Goal: Navigation & Orientation: Find specific page/section

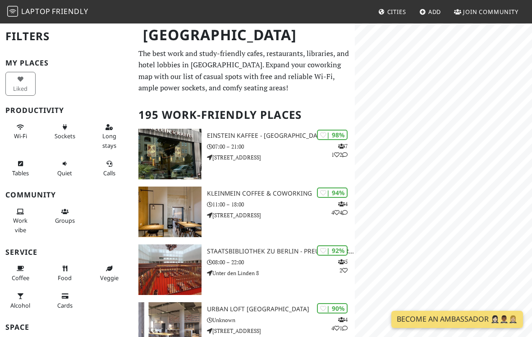
scroll to position [37, 0]
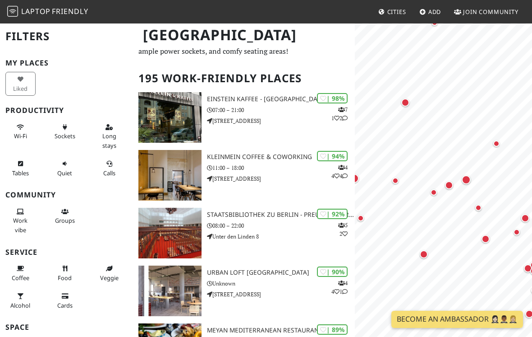
click at [462, 177] on div "Map marker" at bounding box center [466, 179] width 9 height 9
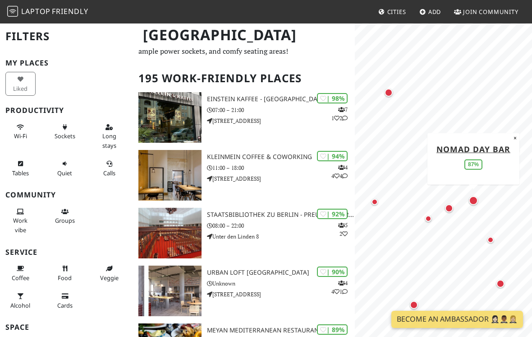
click at [507, 140] on div "Nomad Day Bar 87%" at bounding box center [473, 158] width 83 height 38
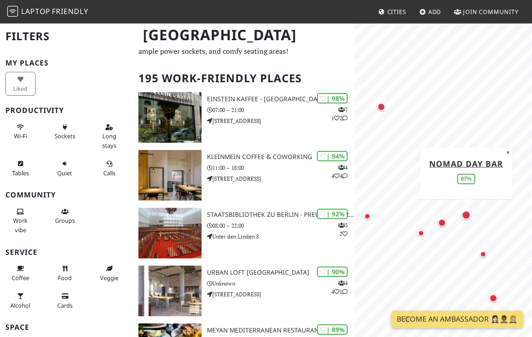
scroll to position [0, 0]
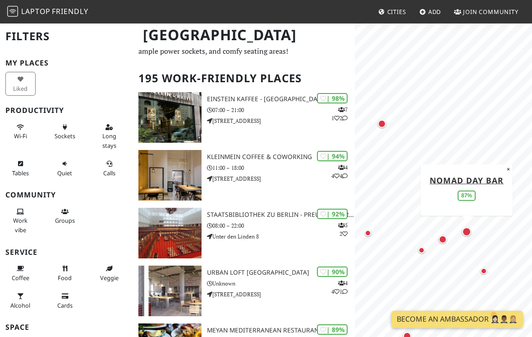
click at [507, 170] on button "×" at bounding box center [508, 169] width 9 height 10
click at [509, 181] on div "Map marker" at bounding box center [509, 181] width 6 height 6
click at [487, 156] on button "×" at bounding box center [489, 156] width 9 height 10
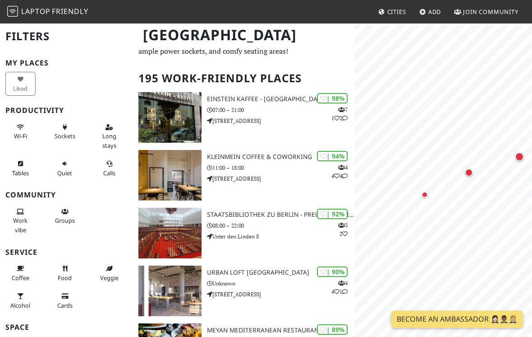
click at [463, 174] on div "Map marker" at bounding box center [469, 172] width 18 height 18
click at [500, 121] on link "NIO House [GEOGRAPHIC_DATA]" at bounding box center [469, 116] width 89 height 20
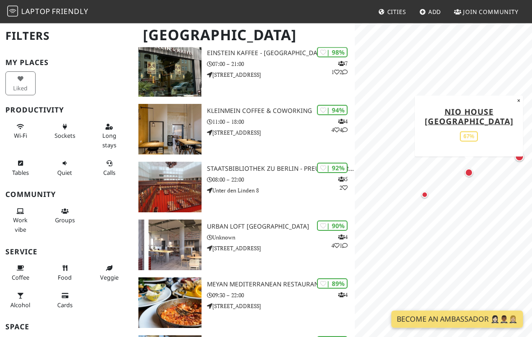
scroll to position [86, 0]
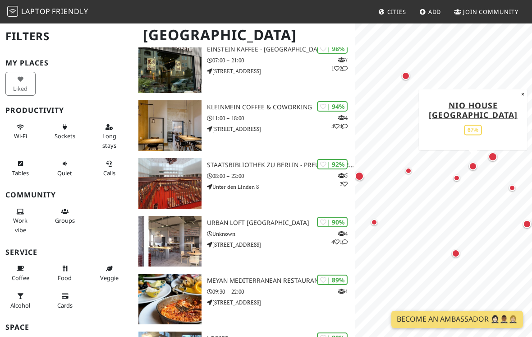
click at [407, 170] on div "Map marker" at bounding box center [409, 170] width 6 height 6
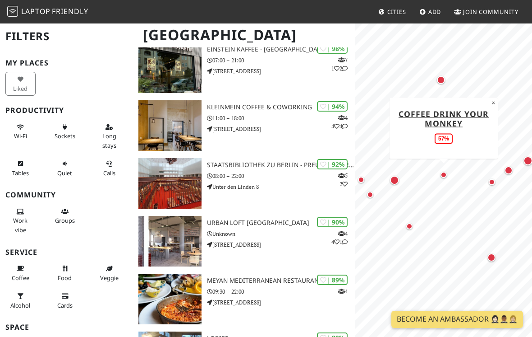
click at [396, 178] on div "Map marker" at bounding box center [394, 180] width 9 height 9
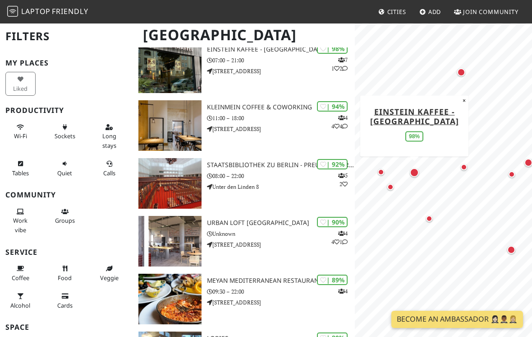
click at [389, 187] on div "Map marker" at bounding box center [391, 187] width 6 height 6
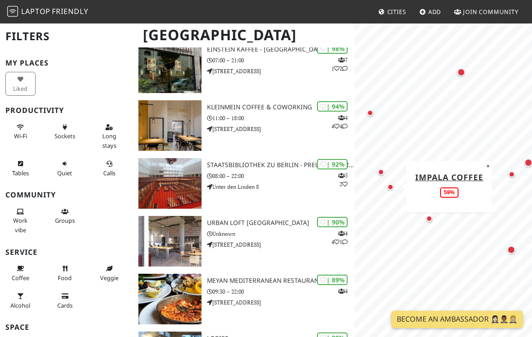
click at [381, 170] on div "Map marker" at bounding box center [381, 172] width 6 height 6
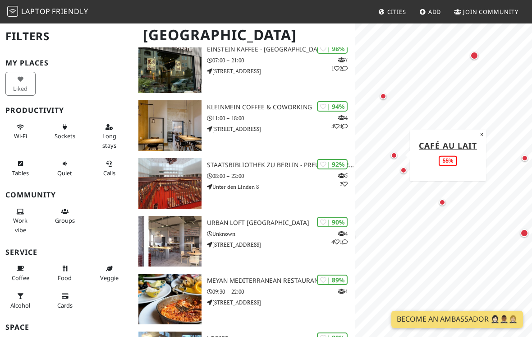
click at [382, 99] on div "Map marker" at bounding box center [383, 96] width 6 height 6
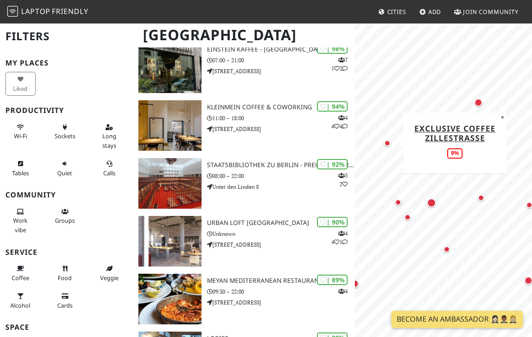
click at [500, 120] on button "×" at bounding box center [503, 117] width 9 height 10
click at [476, 104] on div "Map marker" at bounding box center [479, 102] width 8 height 8
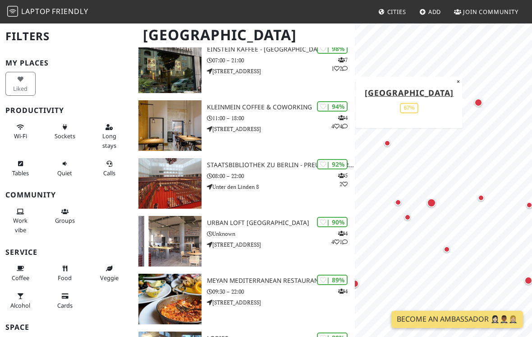
click at [458, 77] on button "×" at bounding box center [458, 81] width 9 height 10
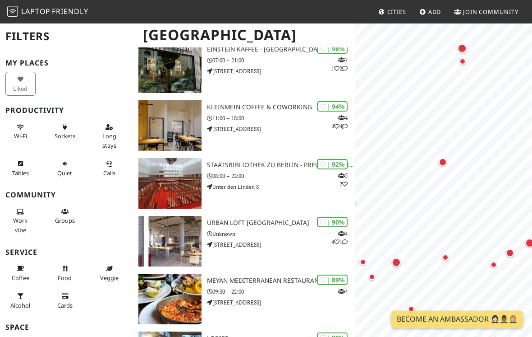
click at [461, 51] on div "Map marker" at bounding box center [462, 48] width 9 height 9
click at [513, 68] on button "×" at bounding box center [512, 69] width 9 height 10
click at [463, 63] on div "Map marker" at bounding box center [463, 61] width 6 height 6
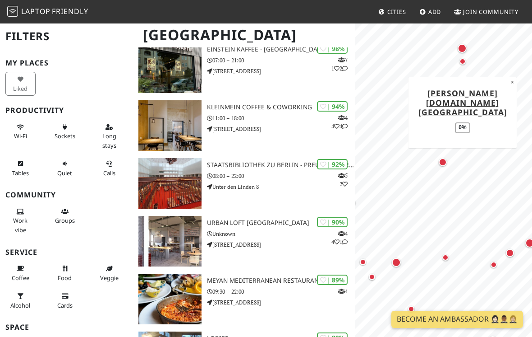
click at [509, 82] on button "×" at bounding box center [513, 82] width 9 height 10
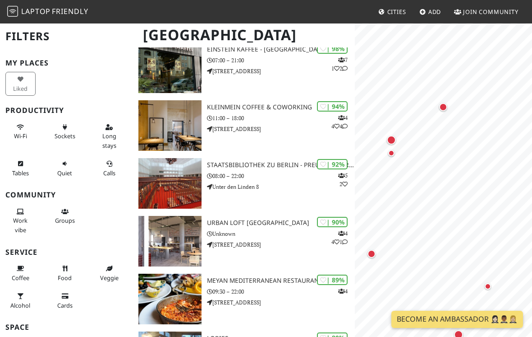
click at [445, 107] on div "Map marker" at bounding box center [443, 107] width 8 height 8
click at [482, 45] on button "×" at bounding box center [485, 44] width 9 height 10
click at [481, 102] on div "Map marker" at bounding box center [485, 102] width 8 height 8
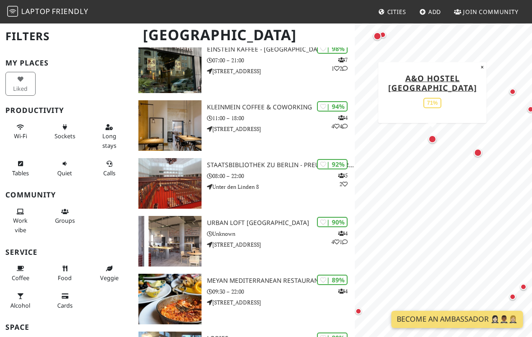
click at [483, 66] on button "×" at bounding box center [482, 67] width 9 height 10
click at [478, 149] on div "Map marker" at bounding box center [478, 152] width 8 height 8
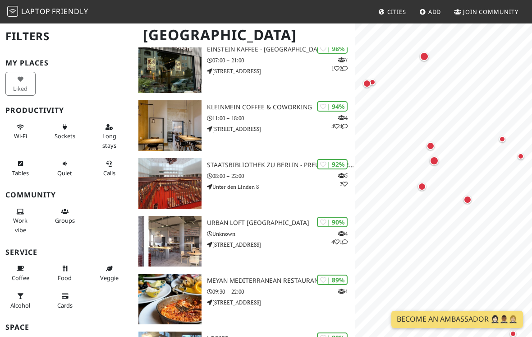
click at [426, 145] on div "Map marker" at bounding box center [431, 146] width 18 height 18
click at [432, 160] on div "Map marker" at bounding box center [434, 160] width 9 height 9
click at [448, 123] on div "Map marker" at bounding box center [448, 122] width 6 height 6
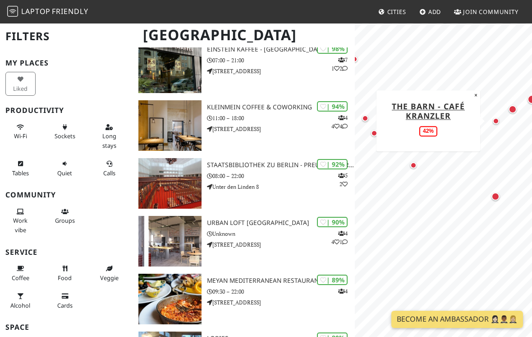
click at [413, 162] on div "Map marker" at bounding box center [414, 165] width 6 height 6
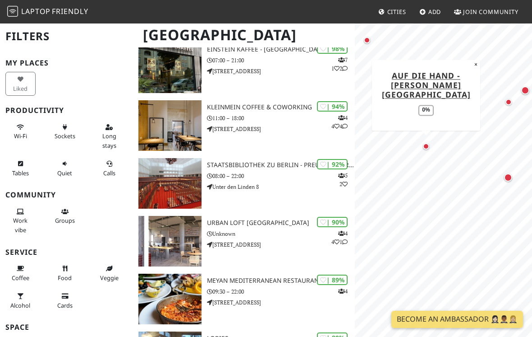
click at [437, 97] on link "auf die hand - [PERSON_NAME][GEOGRAPHIC_DATA]" at bounding box center [426, 85] width 89 height 30
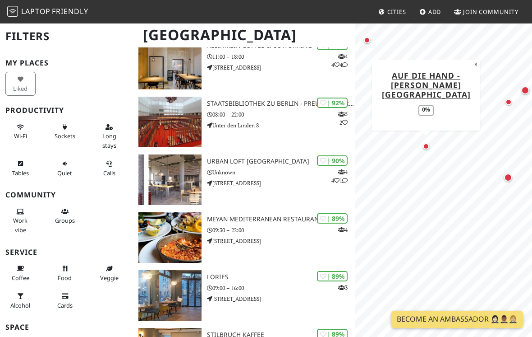
scroll to position [234, 0]
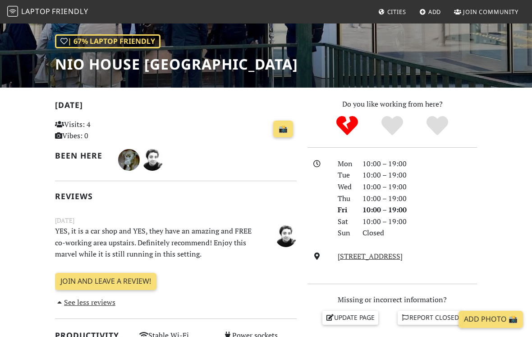
scroll to position [224, 0]
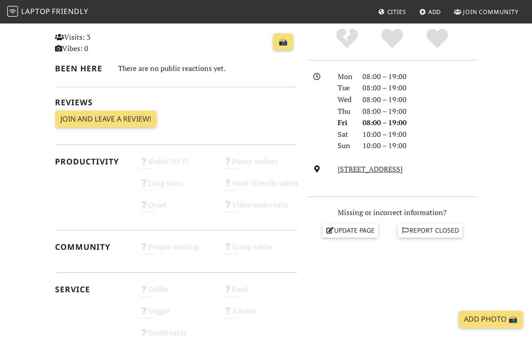
scroll to position [241, 0]
